Goal: Register for event/course

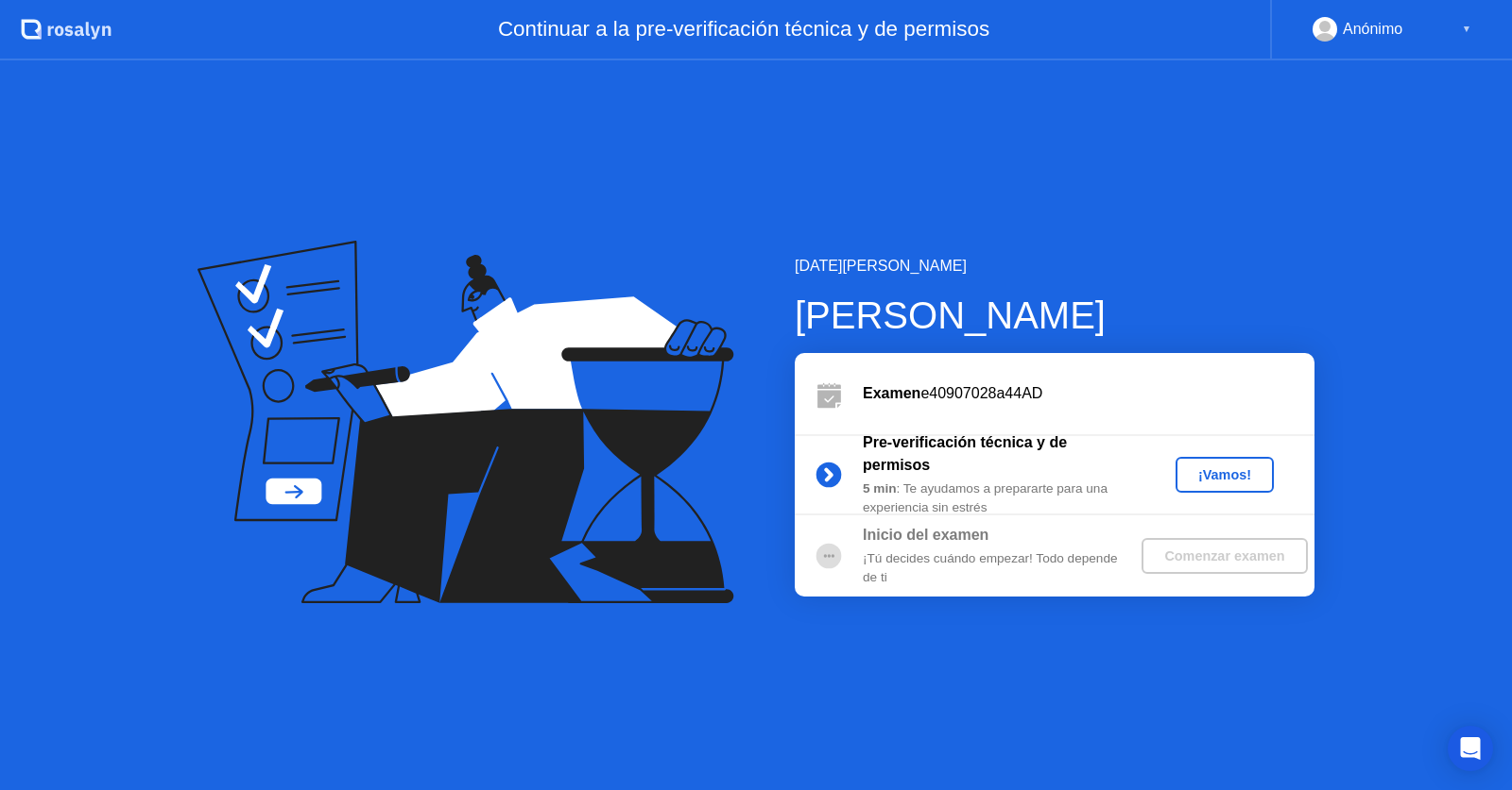
click at [1118, 427] on div "Examen e40907028a44AD" at bounding box center [1054, 394] width 520 height 81
click at [1185, 482] on div "¡Vamos!" at bounding box center [1224, 474] width 83 height 15
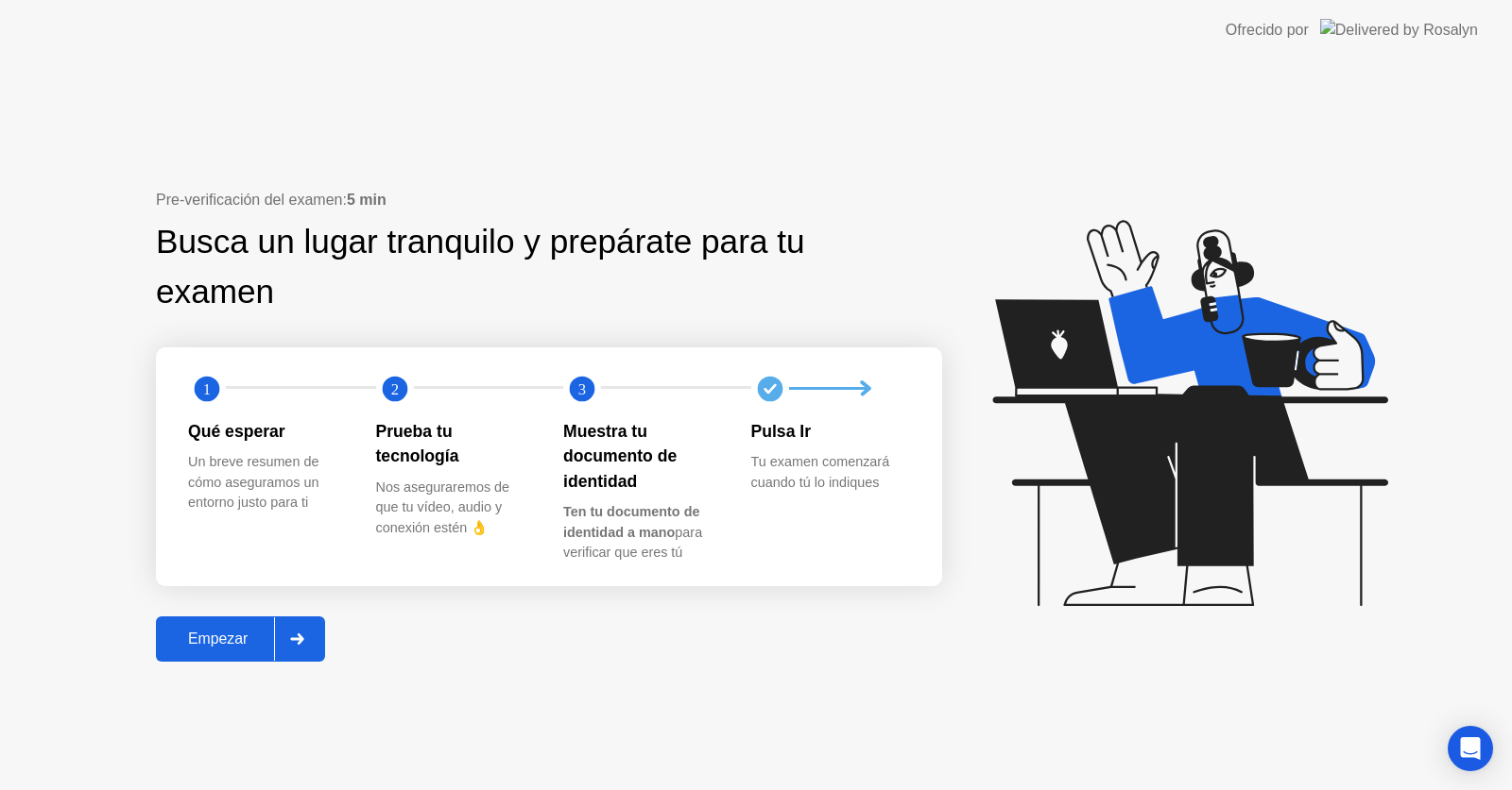
click at [226, 631] on div "Empezar" at bounding box center [218, 639] width 113 height 17
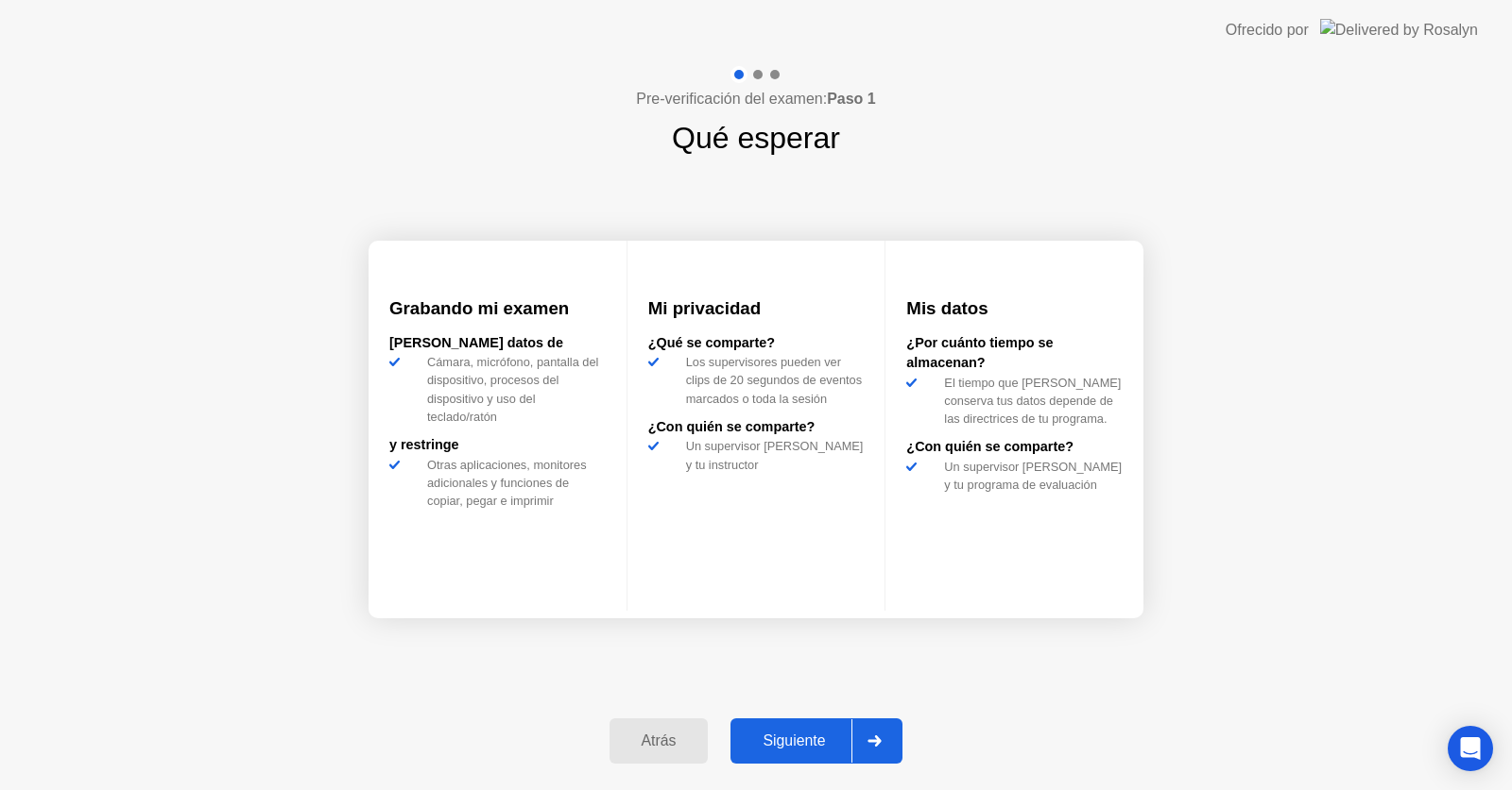
click at [815, 735] on div "Siguiente" at bounding box center [792, 741] width 115 height 17
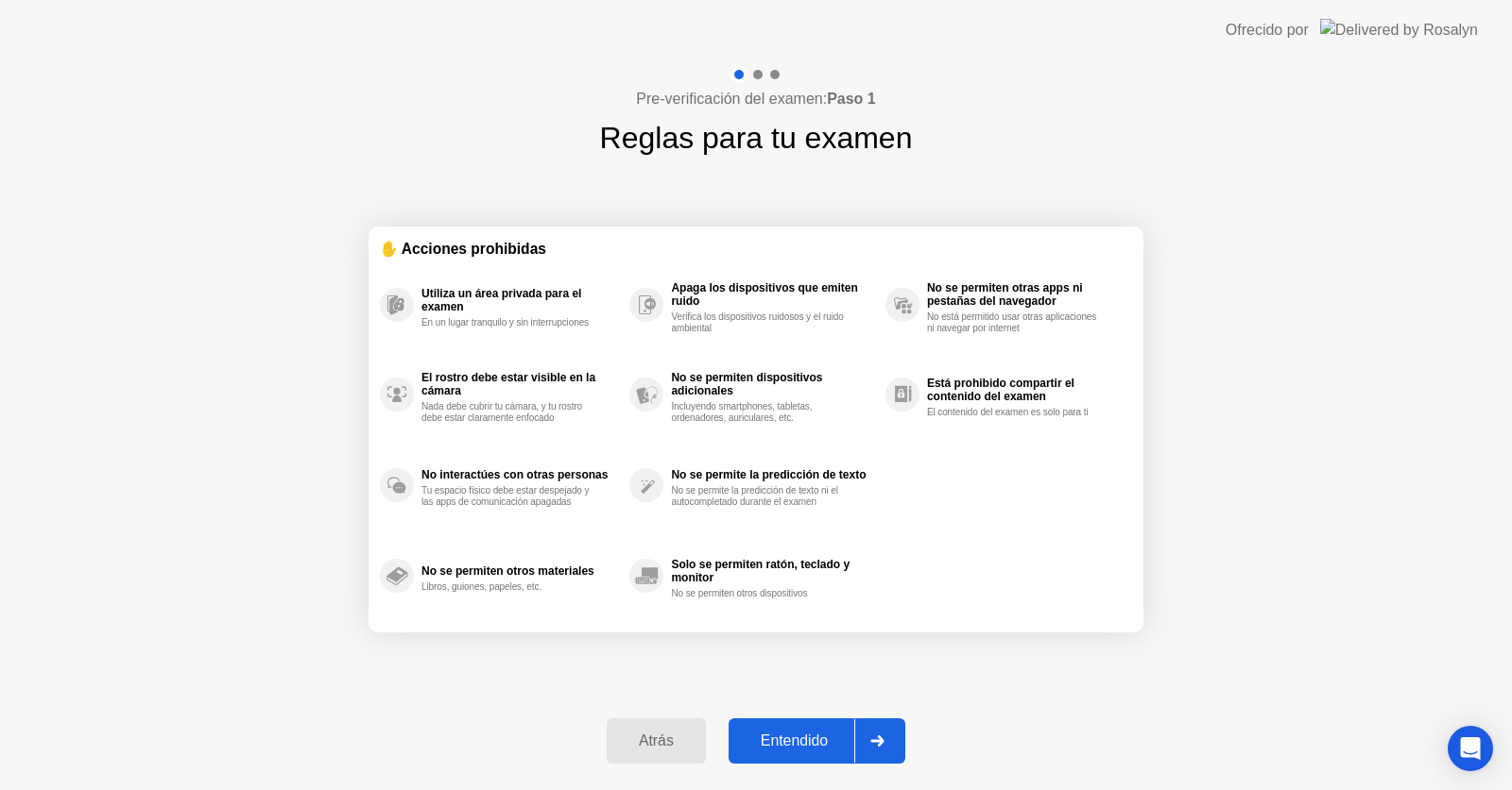
click at [781, 752] on button "Entendido" at bounding box center [816, 740] width 177 height 45
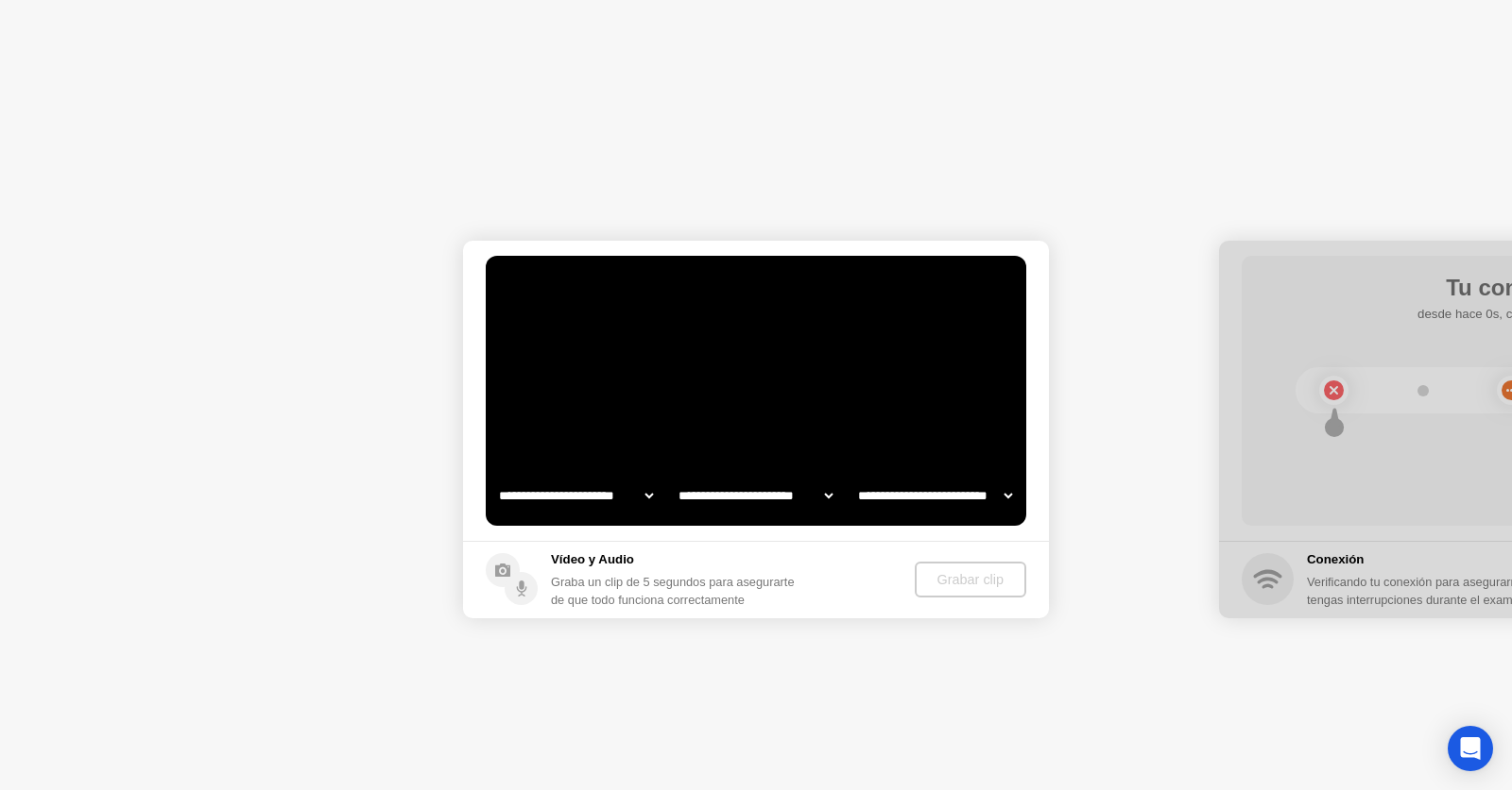
select select "**********"
select select "*******"
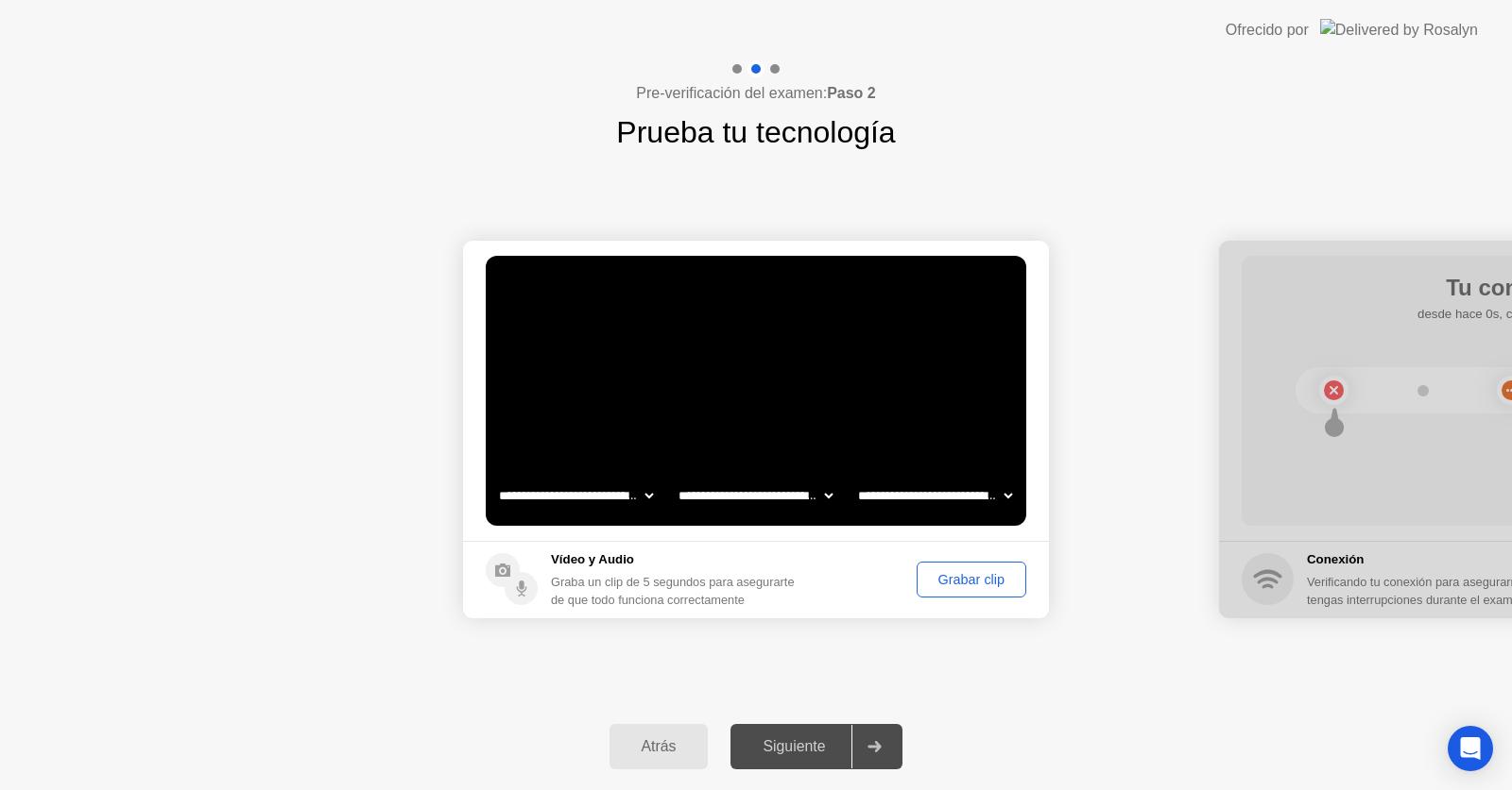
click at [940, 587] on div "Grabar clip" at bounding box center [971, 579] width 96 height 15
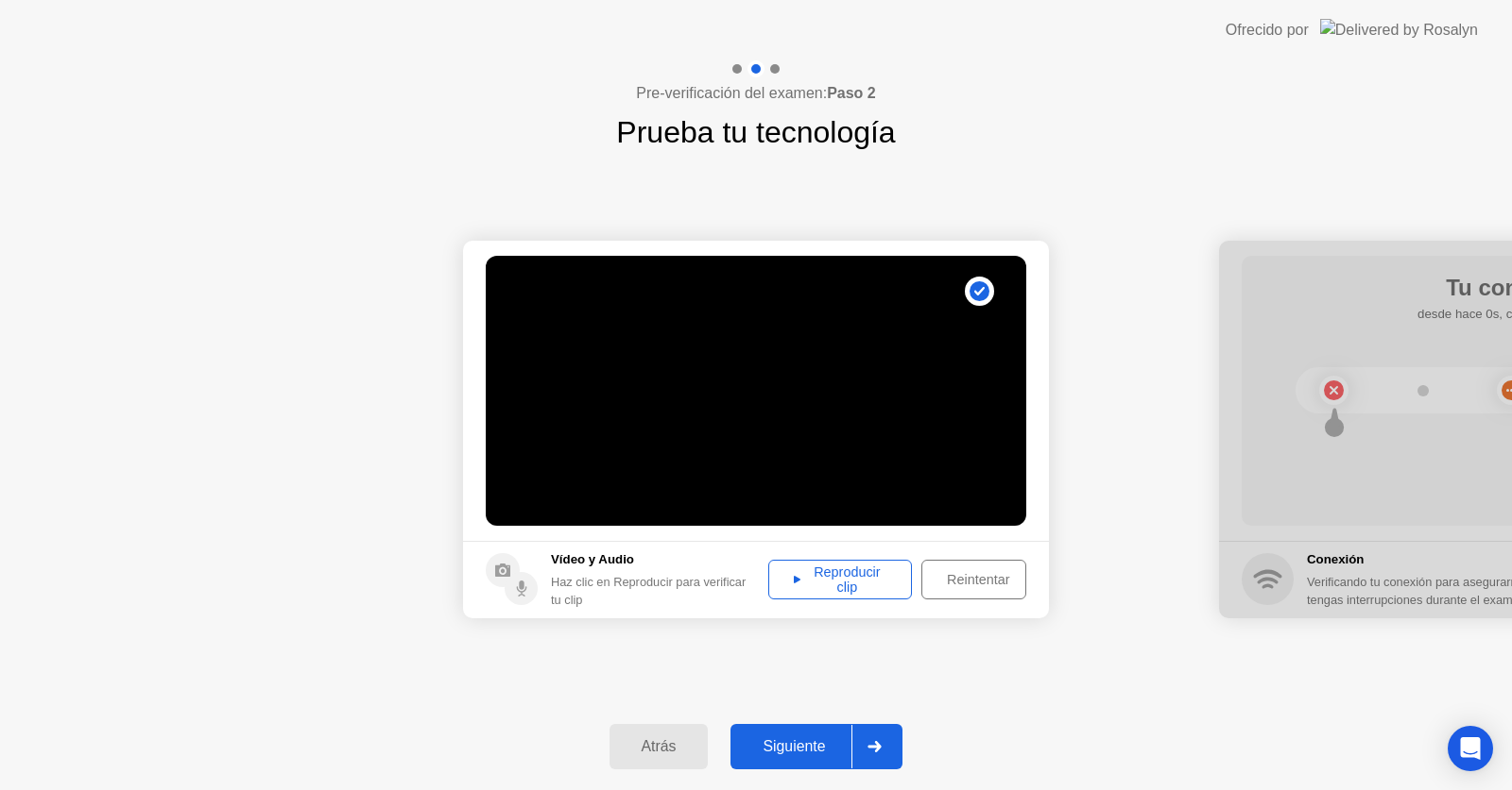
click at [867, 591] on div "Reproducir clip" at bounding box center [839, 579] width 130 height 30
click at [995, 576] on div "Reintentar" at bounding box center [977, 579] width 100 height 15
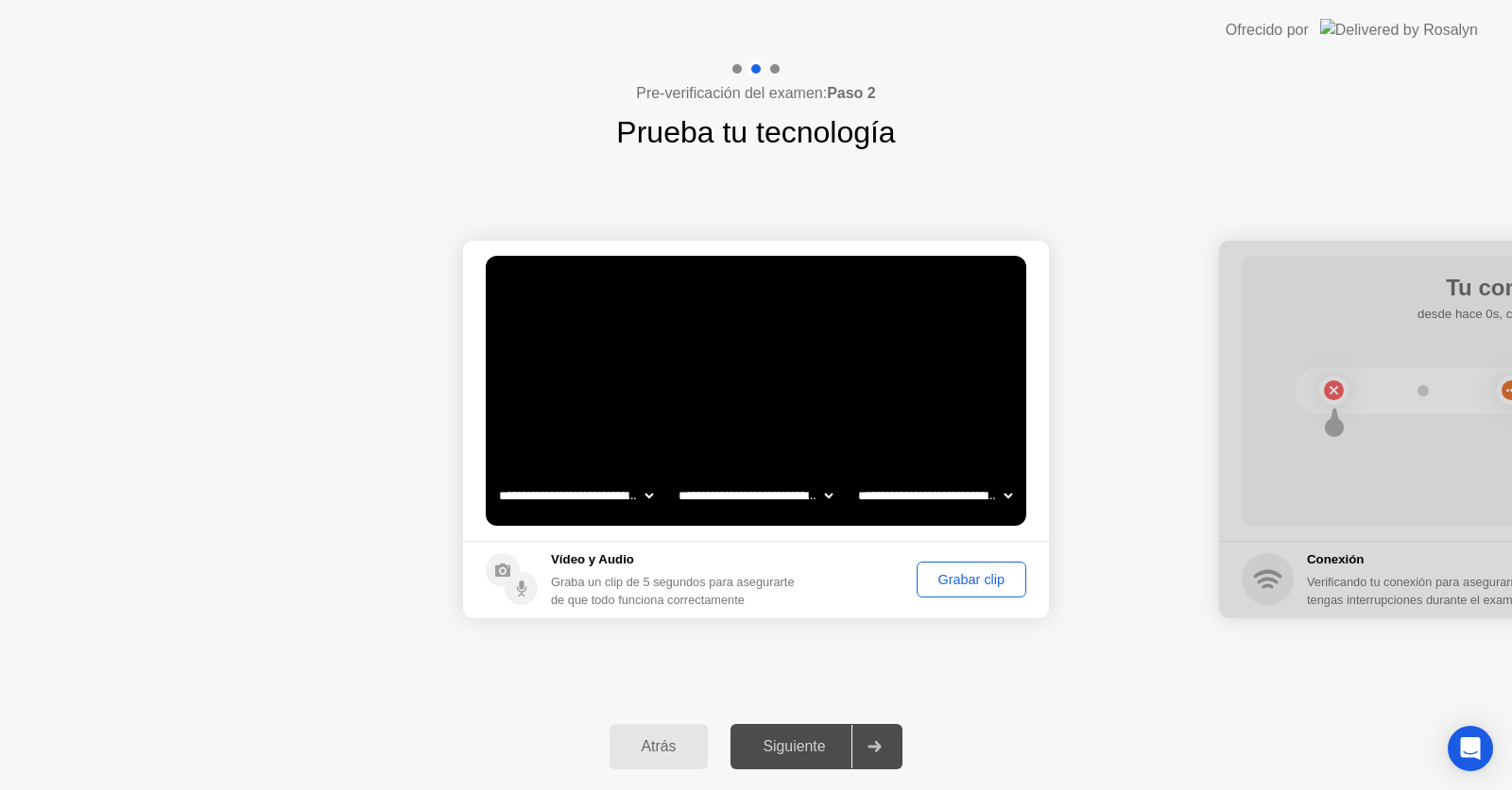
click at [923, 572] on div "Grabar clip" at bounding box center [971, 579] width 96 height 15
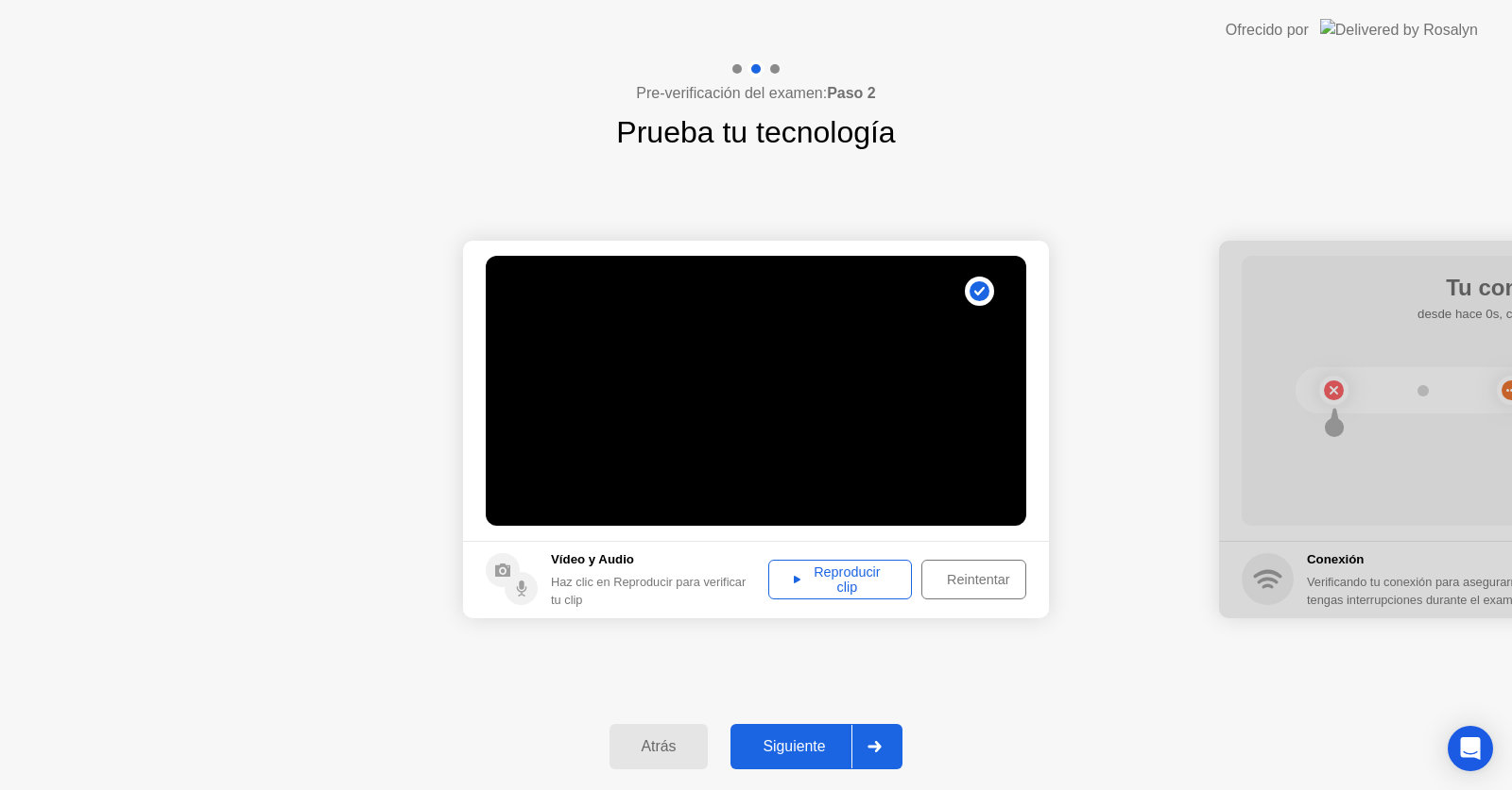
click at [818, 741] on div "Siguiente" at bounding box center [792, 746] width 115 height 17
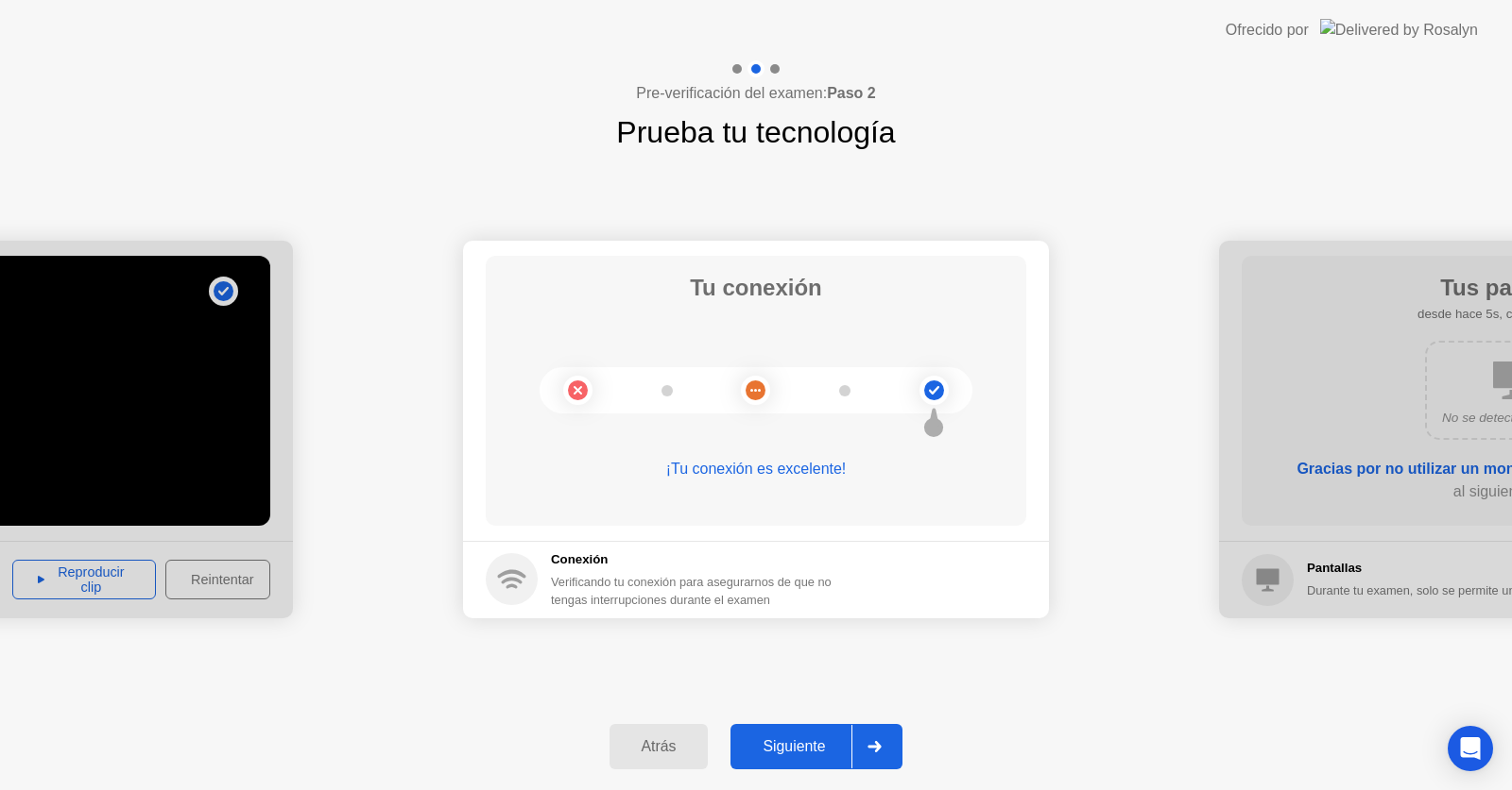
click at [795, 748] on div "Siguiente" at bounding box center [792, 746] width 115 height 17
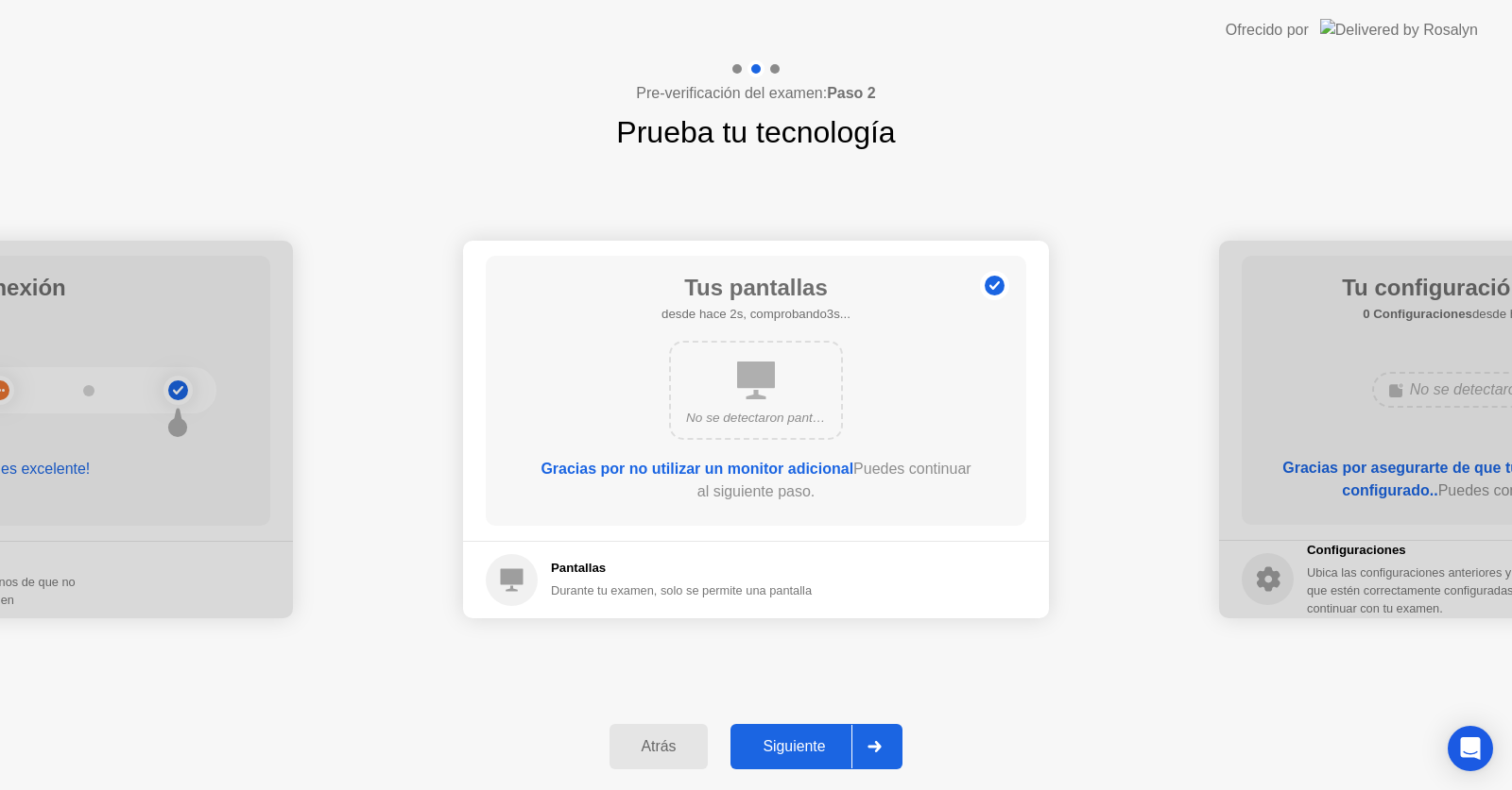
click at [810, 744] on div "Siguiente" at bounding box center [792, 746] width 115 height 17
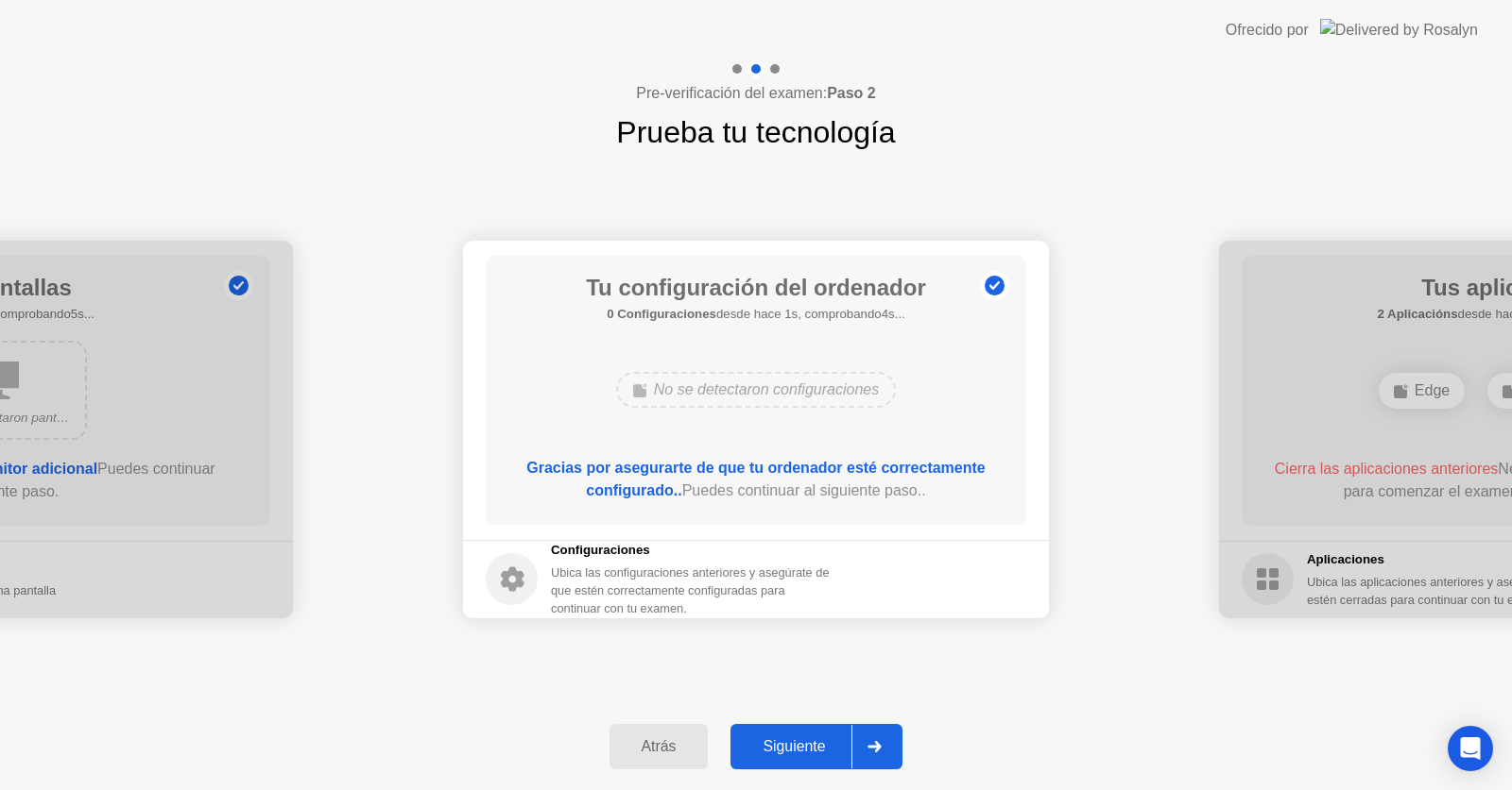
click at [805, 738] on div "Siguiente" at bounding box center [792, 746] width 115 height 17
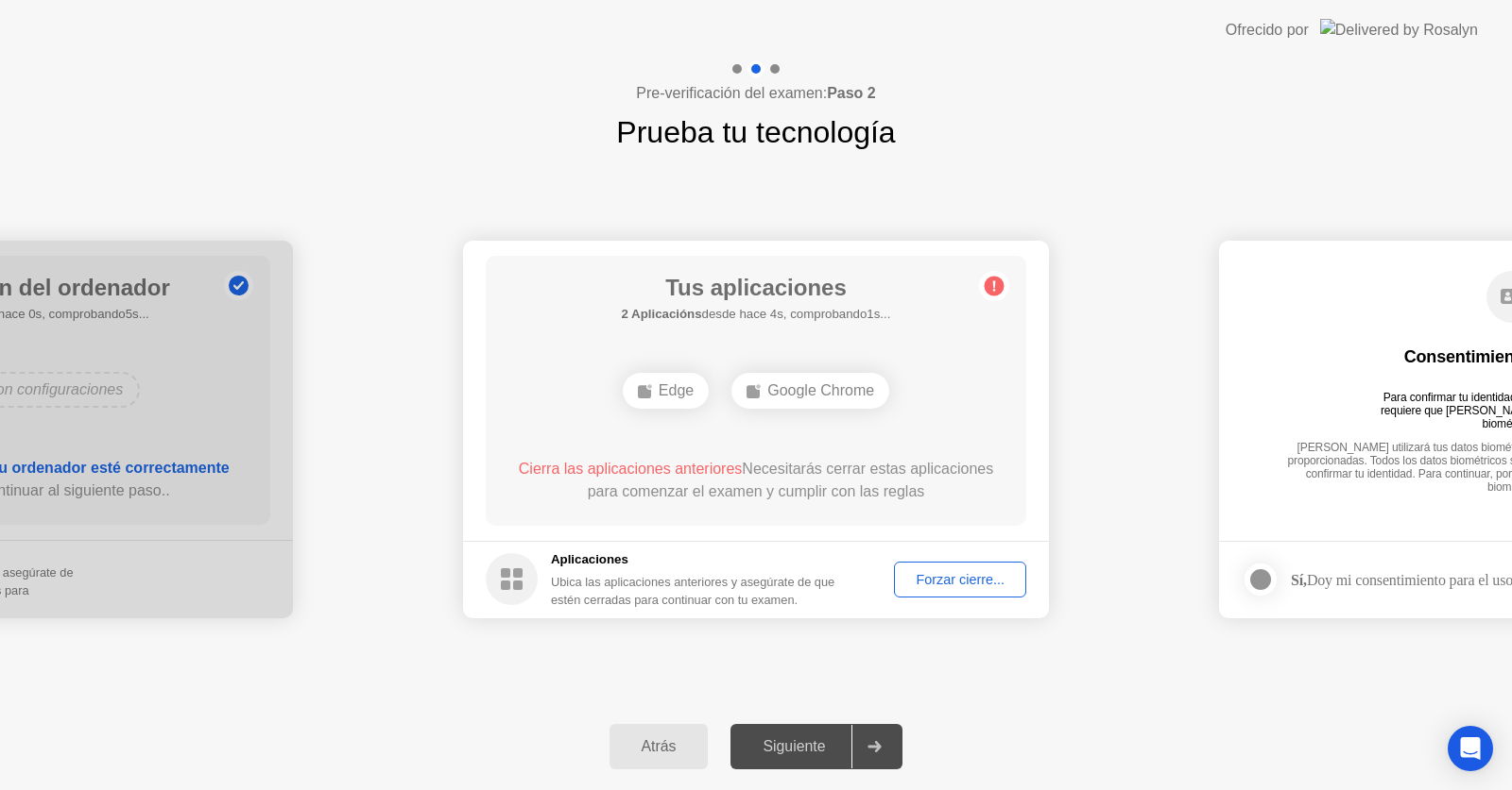
click at [674, 395] on div "Edge" at bounding box center [666, 391] width 86 height 36
click at [745, 396] on div "Edge" at bounding box center [756, 391] width 86 height 36
click at [911, 572] on div "Forzar cierre..." at bounding box center [959, 579] width 119 height 15
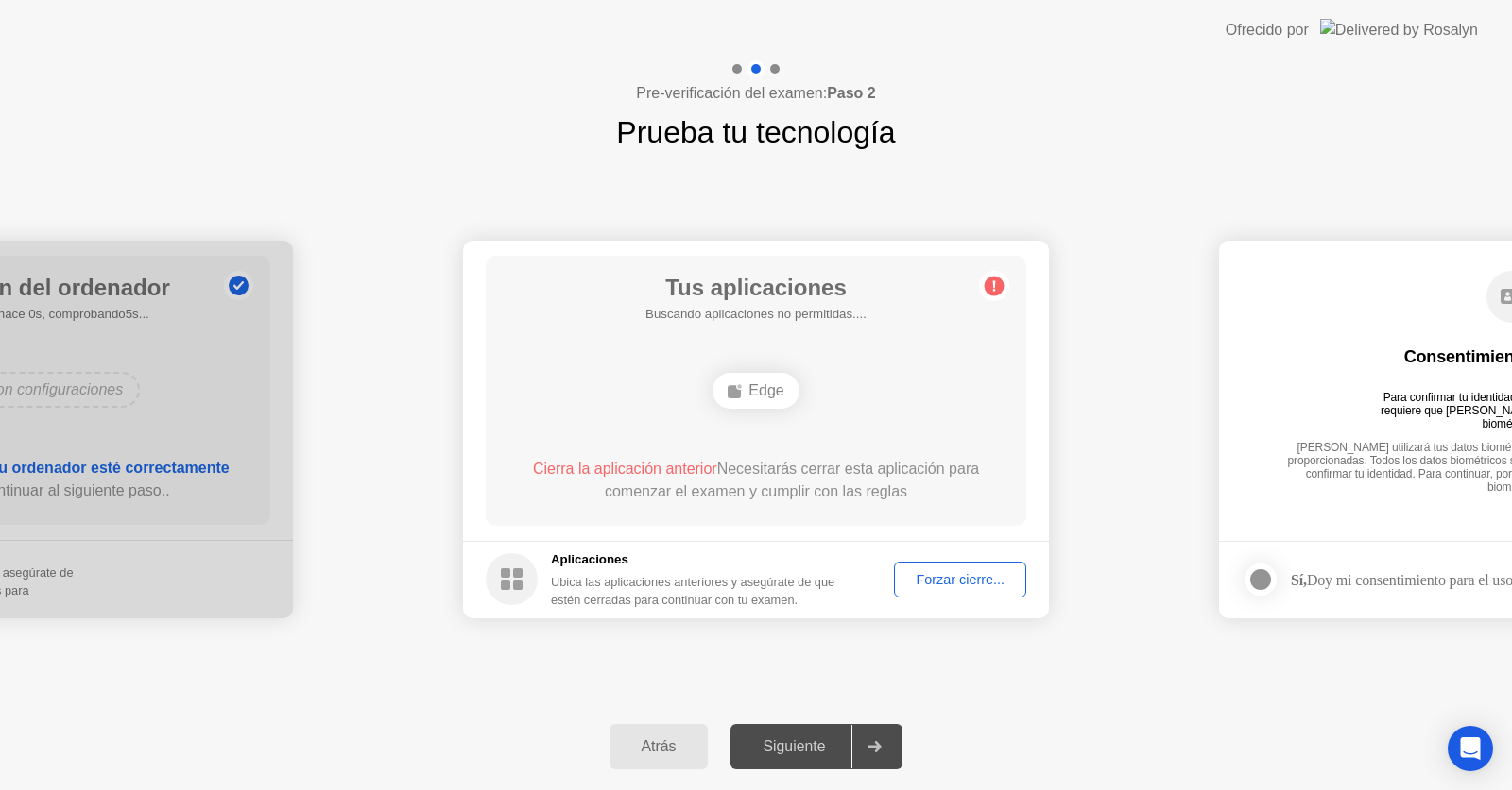
click at [926, 587] on div "Forzar cierre..." at bounding box center [959, 579] width 119 height 15
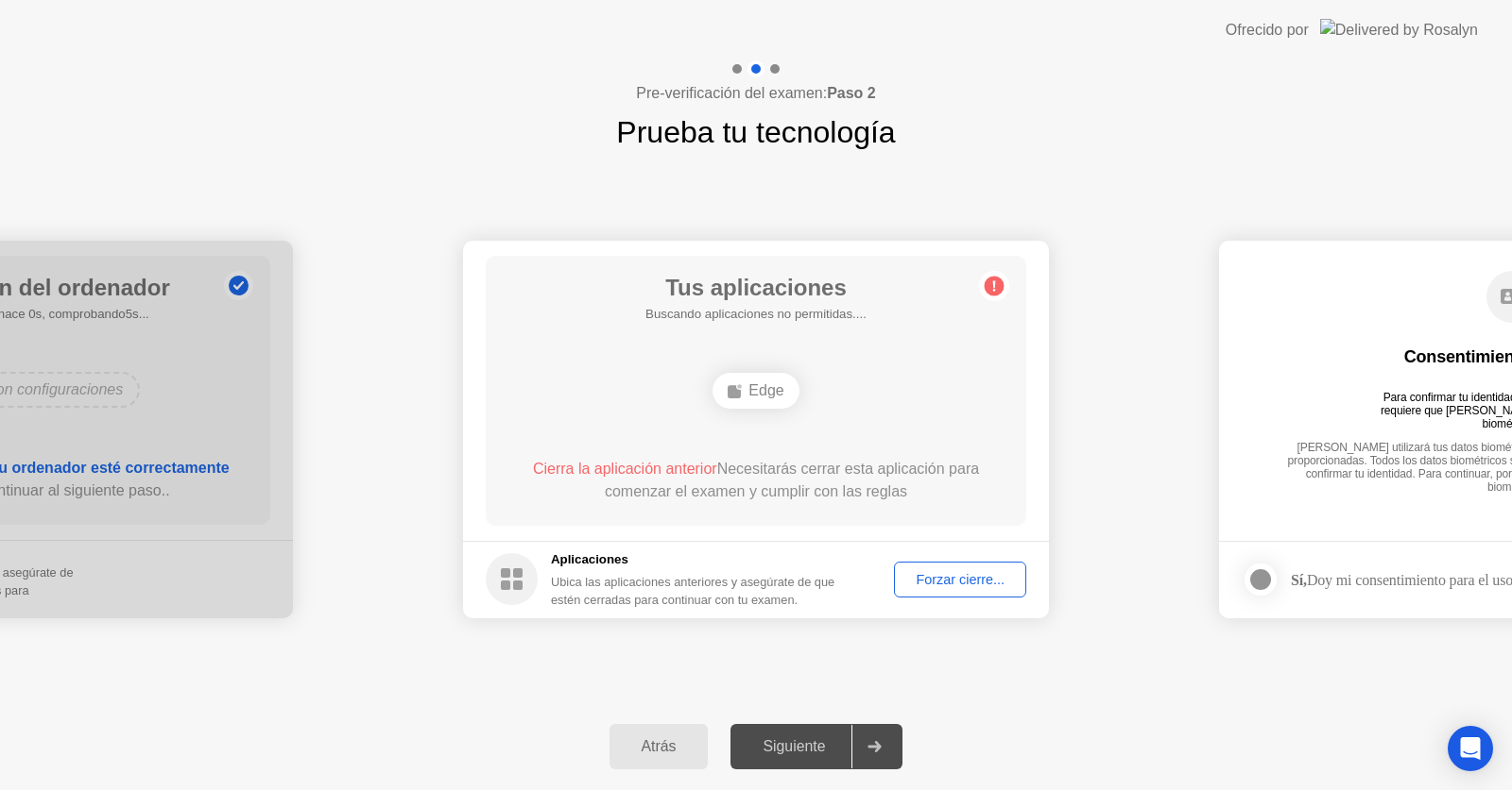
click at [919, 584] on div "Forzar cierre..." at bounding box center [959, 579] width 119 height 15
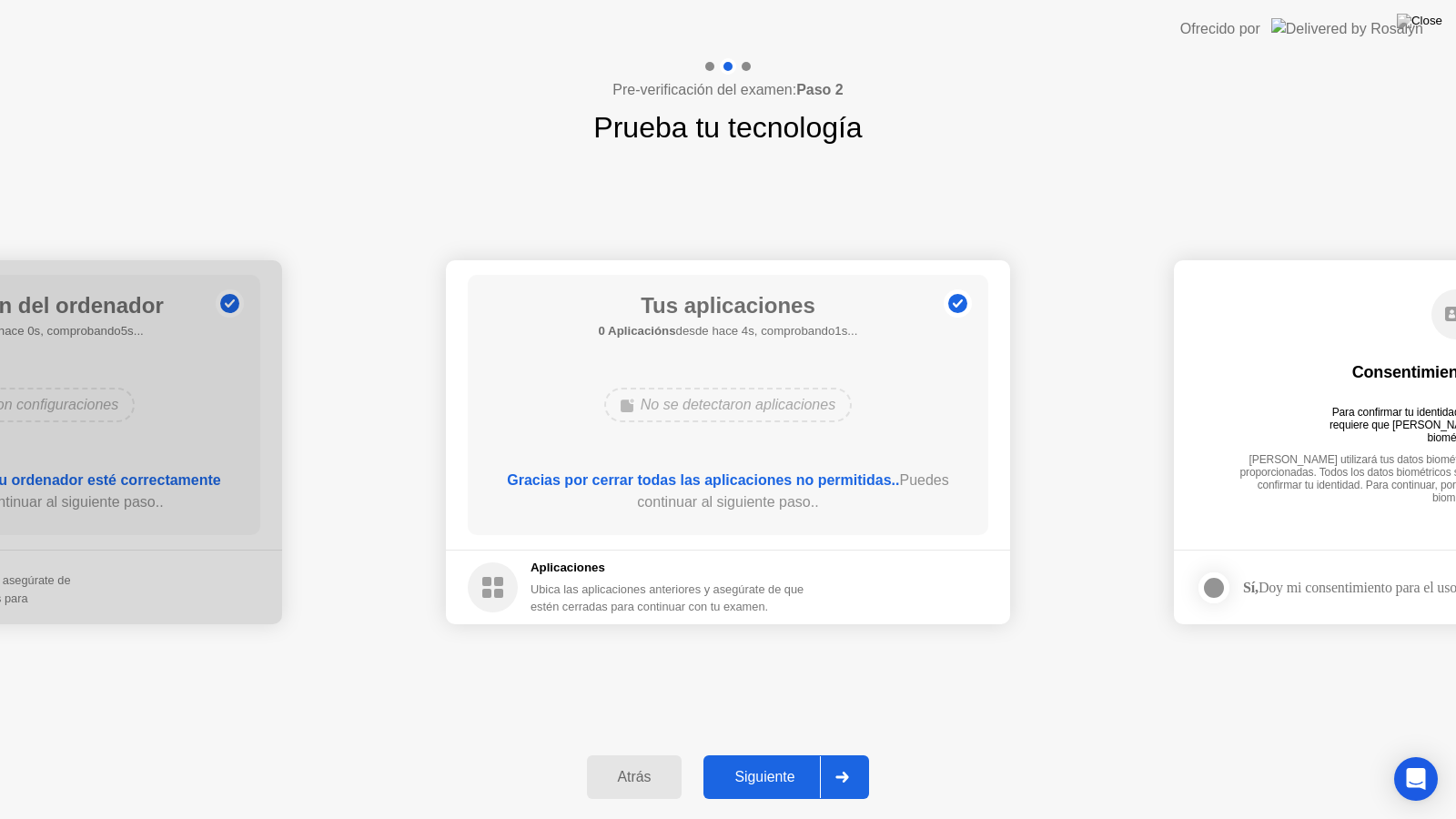
click at [779, 760] on div "Siguiente" at bounding box center [763, 777] width 111 height 16
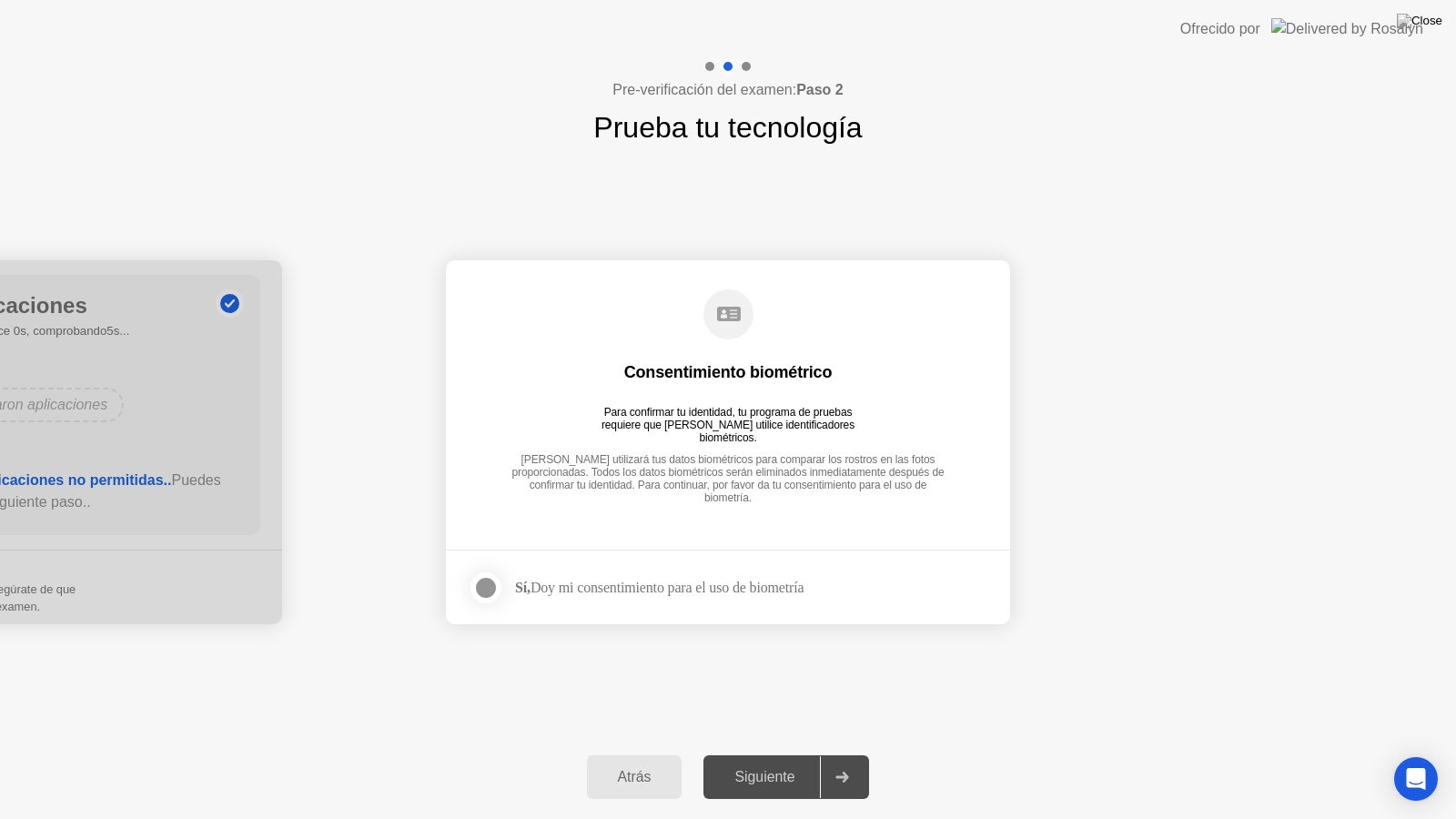
click at [779, 760] on div "Siguiente" at bounding box center [763, 777] width 111 height 16
click at [484, 585] on div at bounding box center [486, 587] width 22 height 22
click at [778, 760] on div "Siguiente" at bounding box center [763, 777] width 111 height 16
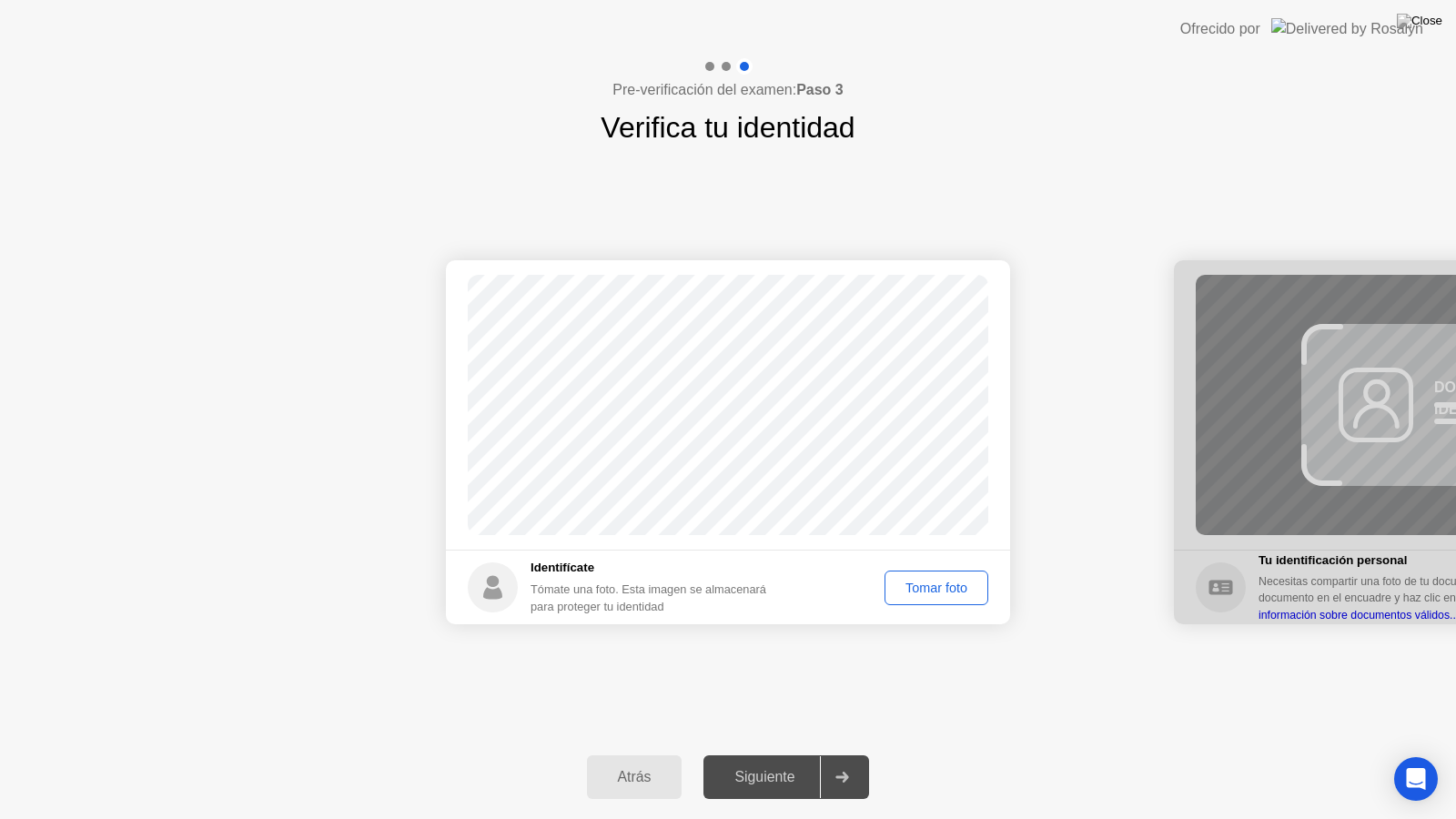
click at [922, 595] on div "Tomar foto" at bounding box center [936, 587] width 91 height 14
click at [736, 760] on div "Siguiente" at bounding box center [763, 777] width 111 height 16
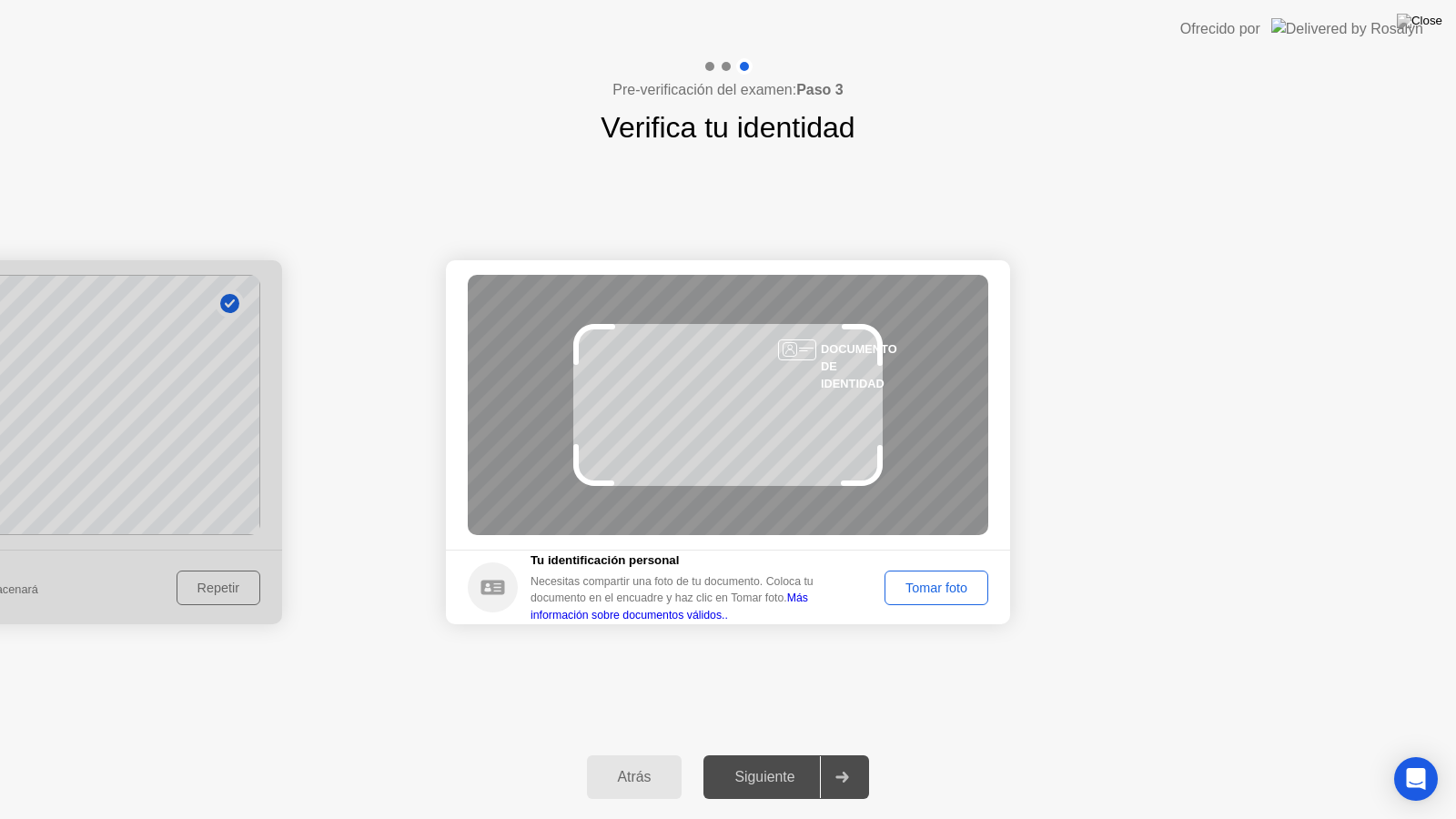
click at [958, 580] on div "Tomar foto" at bounding box center [936, 587] width 91 height 14
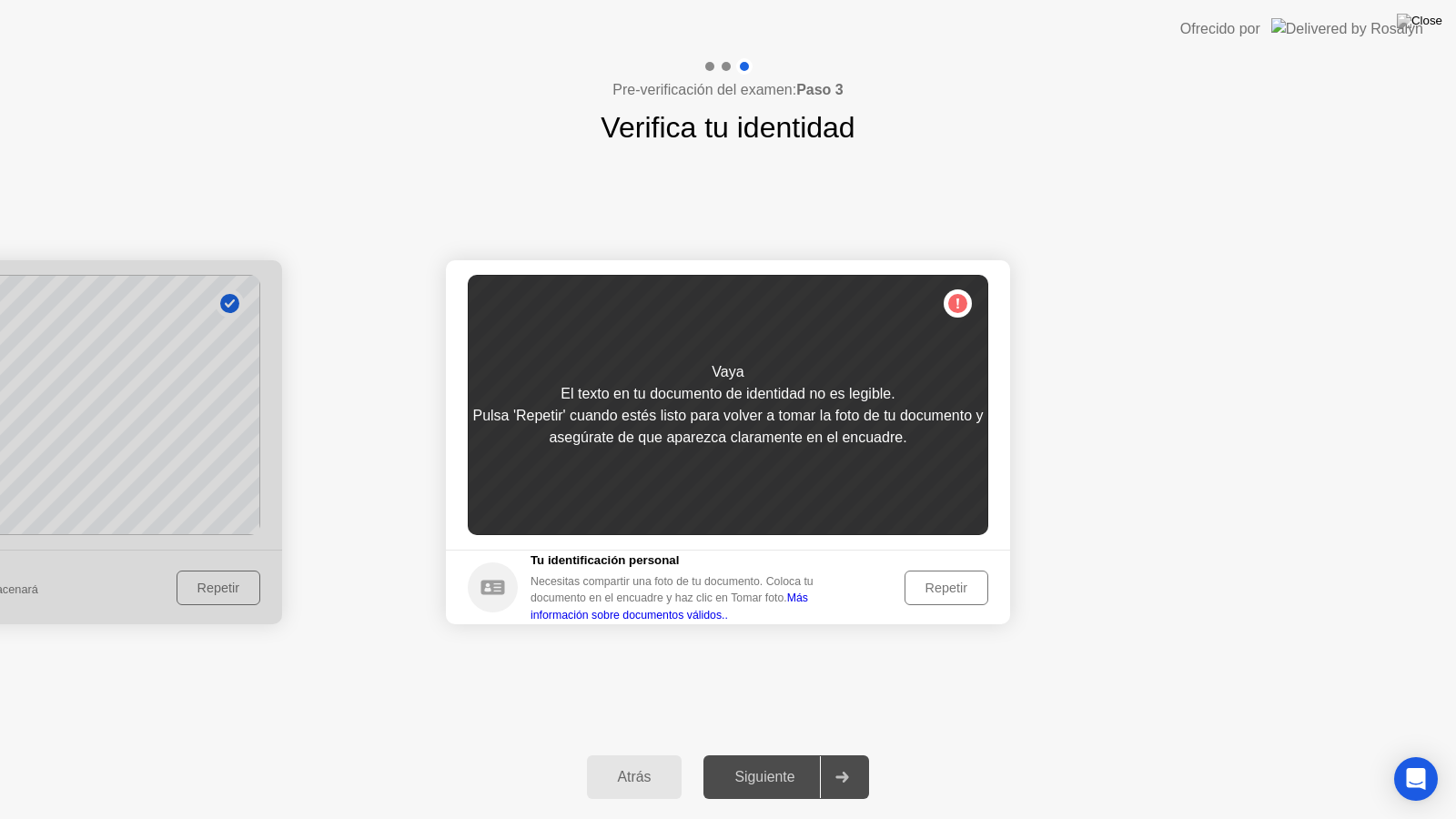
click at [940, 592] on div "Repetir" at bounding box center [946, 587] width 71 height 14
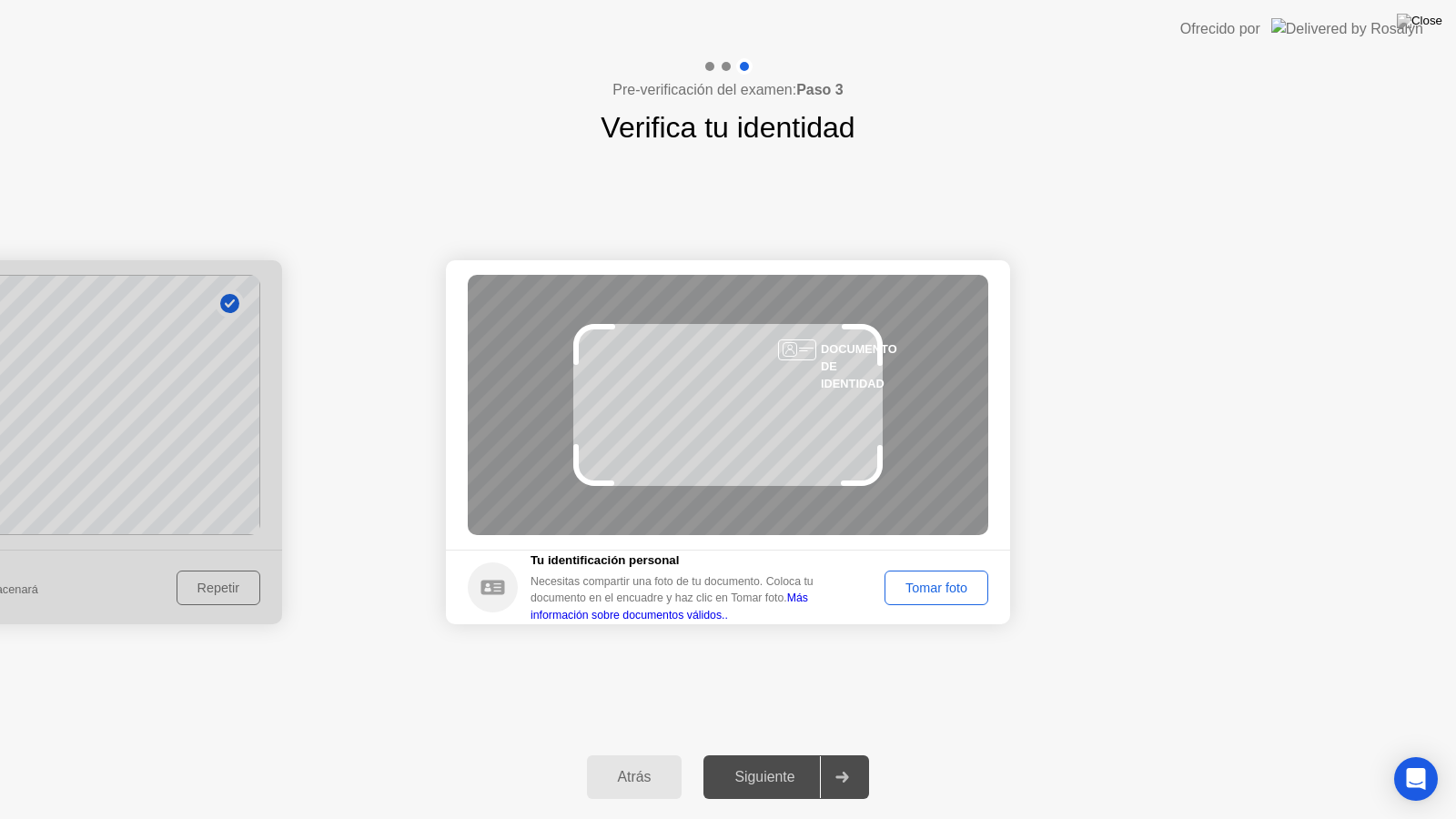
click at [957, 600] on button "Tomar foto" at bounding box center [936, 588] width 104 height 35
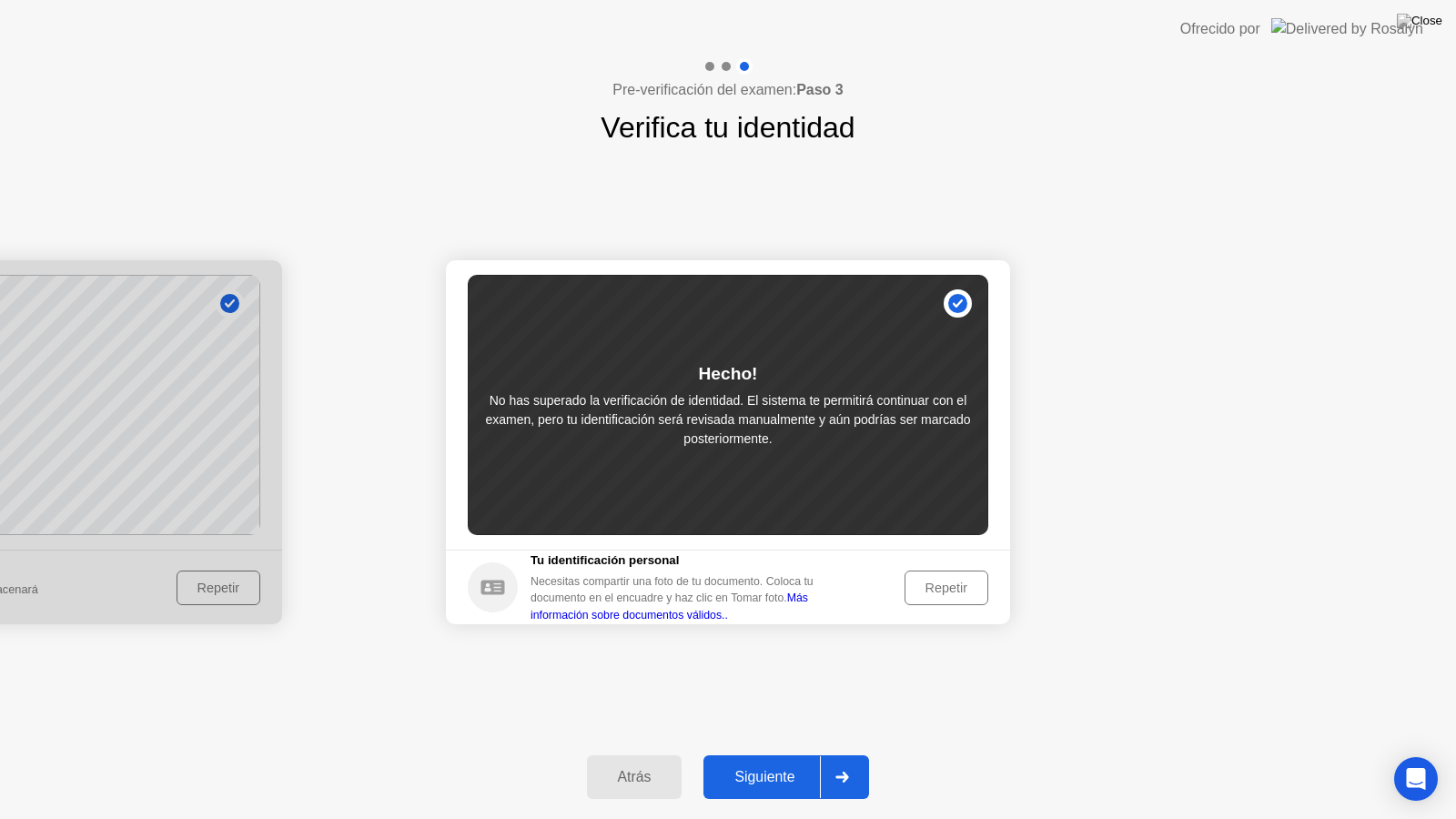
click at [758, 760] on div "Siguiente" at bounding box center [763, 777] width 111 height 16
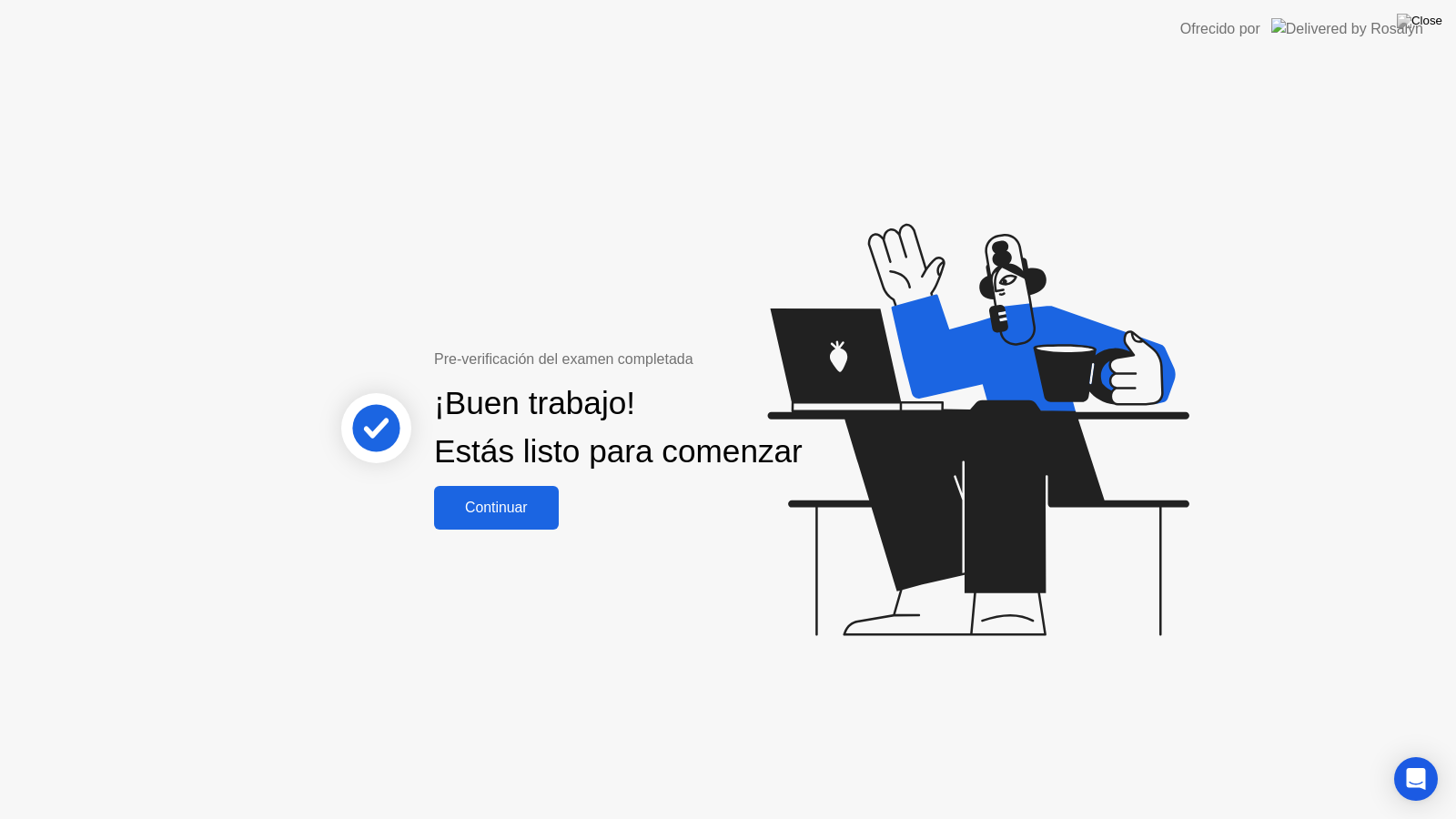
click at [472, 513] on div "Continuar" at bounding box center [497, 507] width 114 height 16
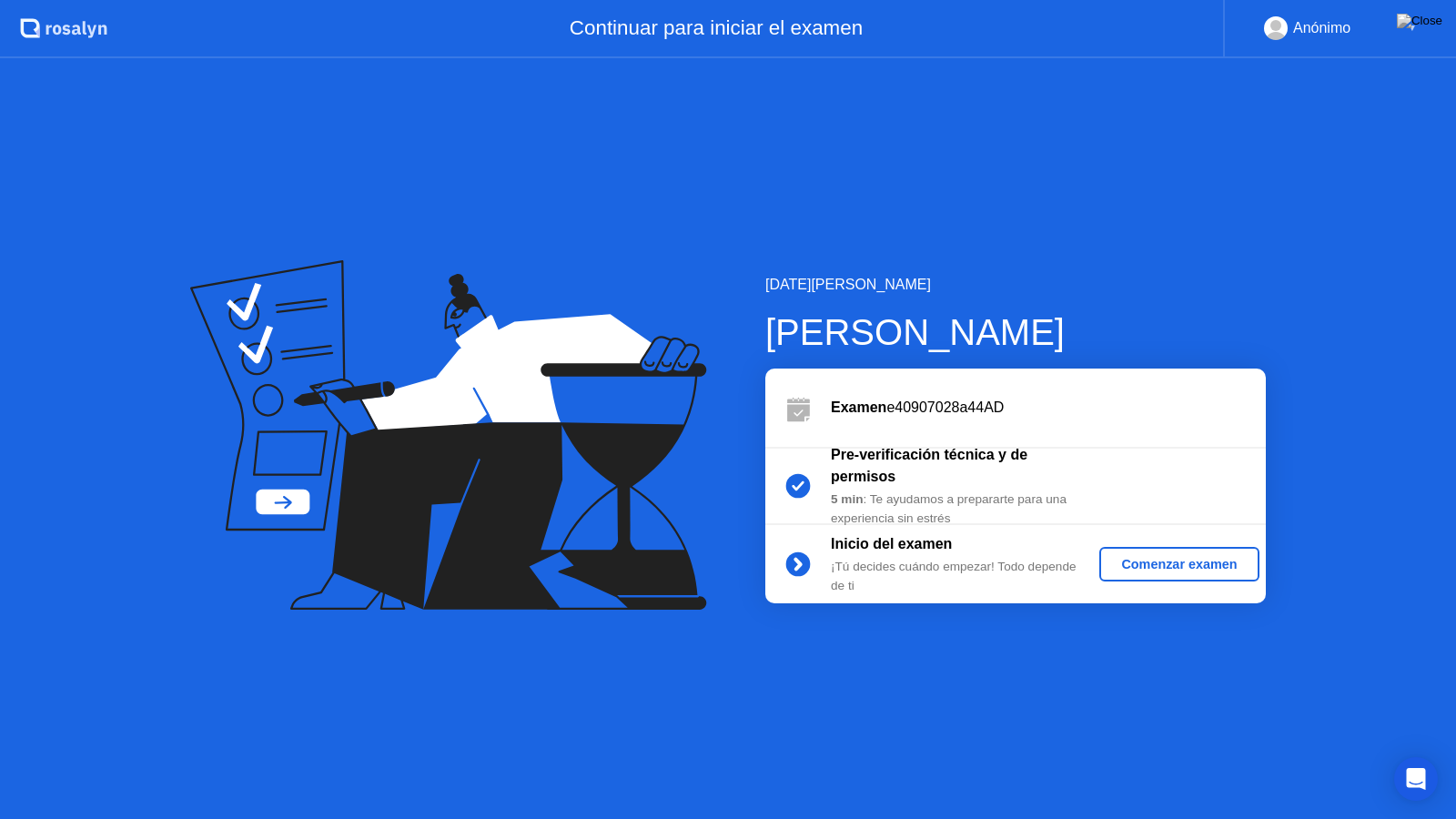
click at [1165, 560] on div "Comenzar examen" at bounding box center [1179, 564] width 144 height 14
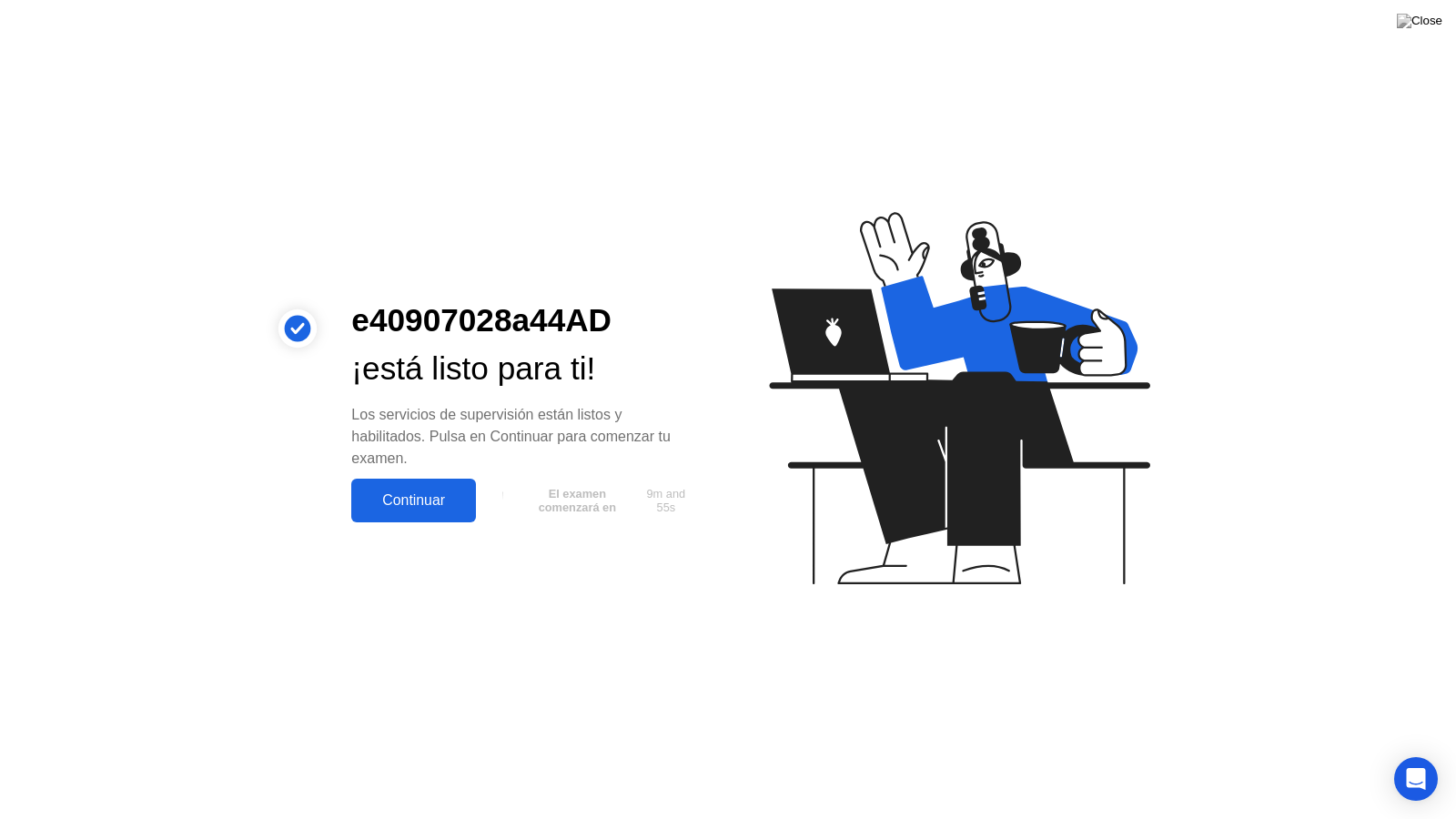
click at [417, 497] on div "Continuar" at bounding box center [414, 499] width 114 height 16
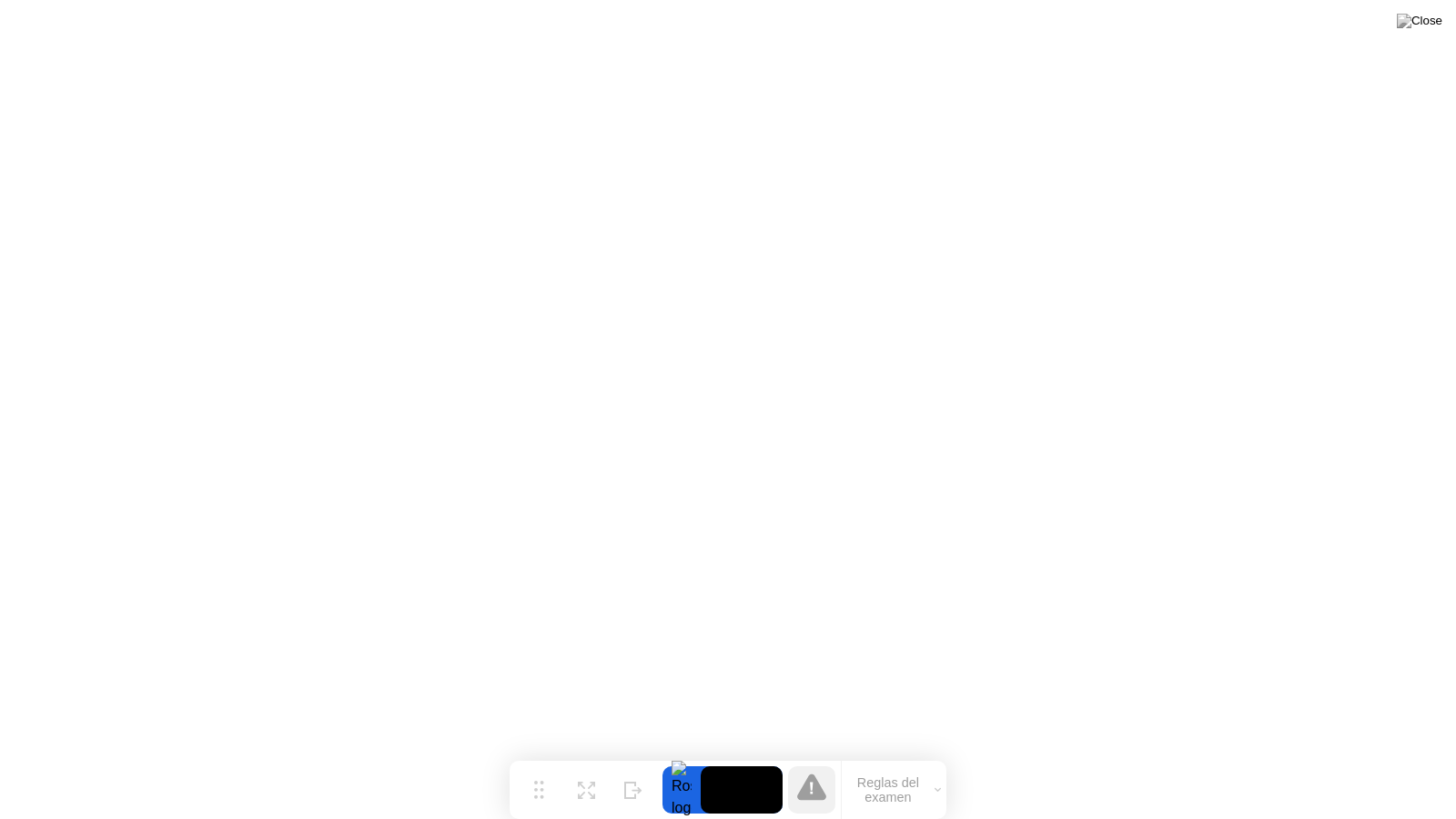
click at [867, 760] on button "Reglas del examen" at bounding box center [894, 790] width 105 height 31
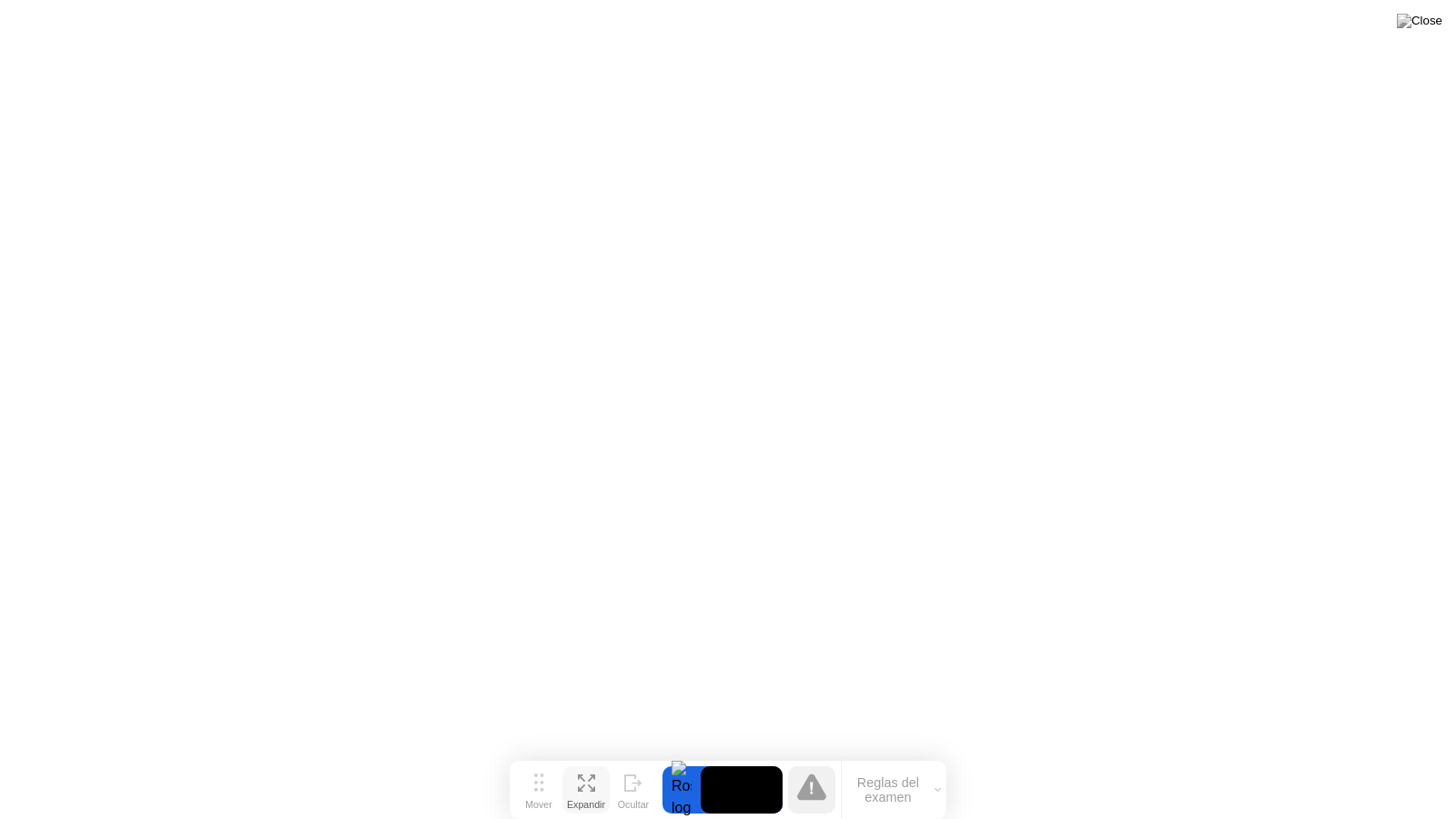
click at [592, 760] on icon at bounding box center [592, 788] width 8 height 8
